Goal: Transaction & Acquisition: Subscribe to service/newsletter

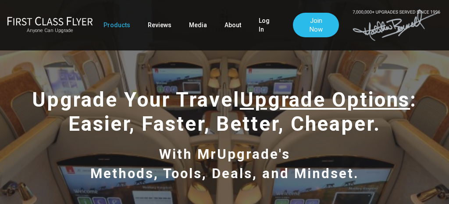
click at [312, 23] on link "Join Now" at bounding box center [316, 25] width 46 height 25
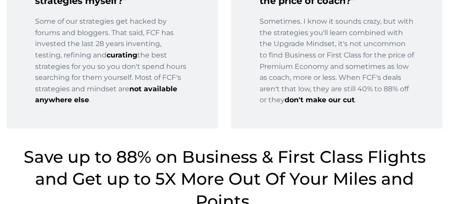
scroll to position [1648, 0]
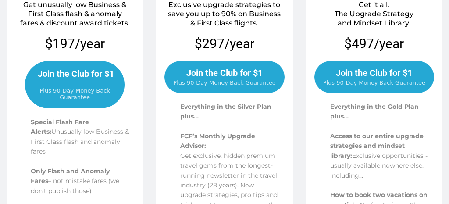
scroll to position [253, 0]
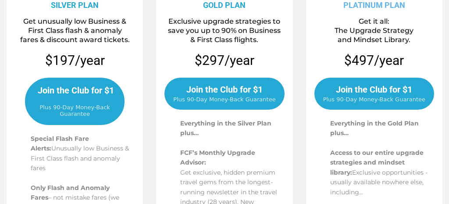
click at [82, 101] on span "Join the Club for $1" at bounding box center [75, 94] width 80 height 19
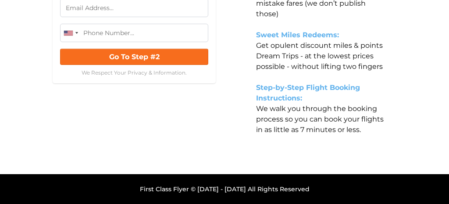
scroll to position [198, 0]
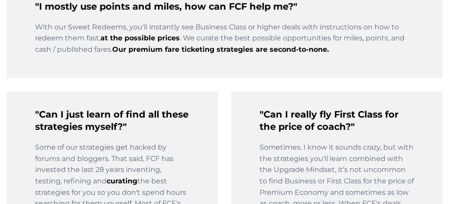
scroll to position [1516, 0]
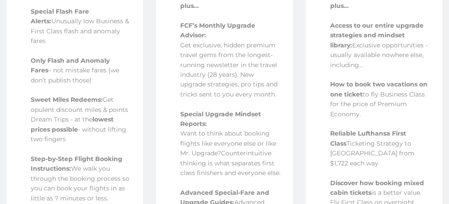
scroll to position [401, 0]
